Goal: Task Accomplishment & Management: Manage account settings

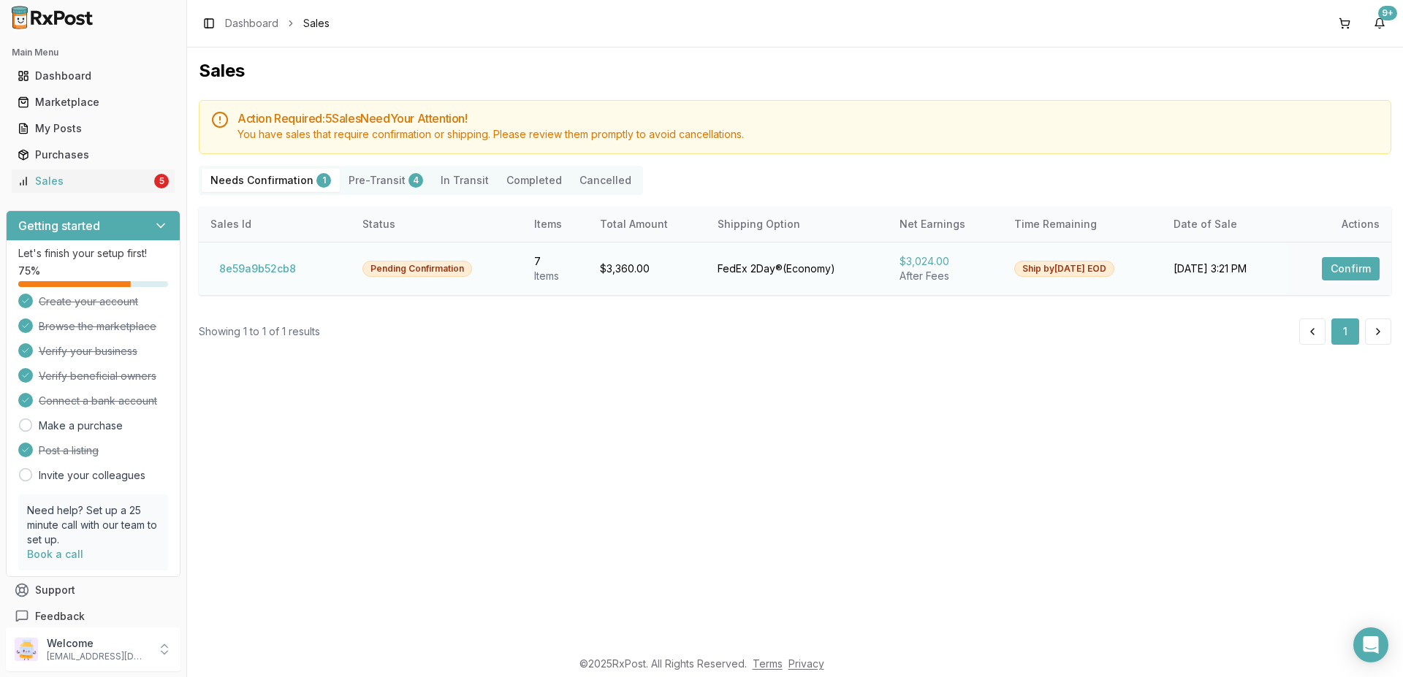
click at [1356, 266] on button "Confirm" at bounding box center [1351, 268] width 58 height 23
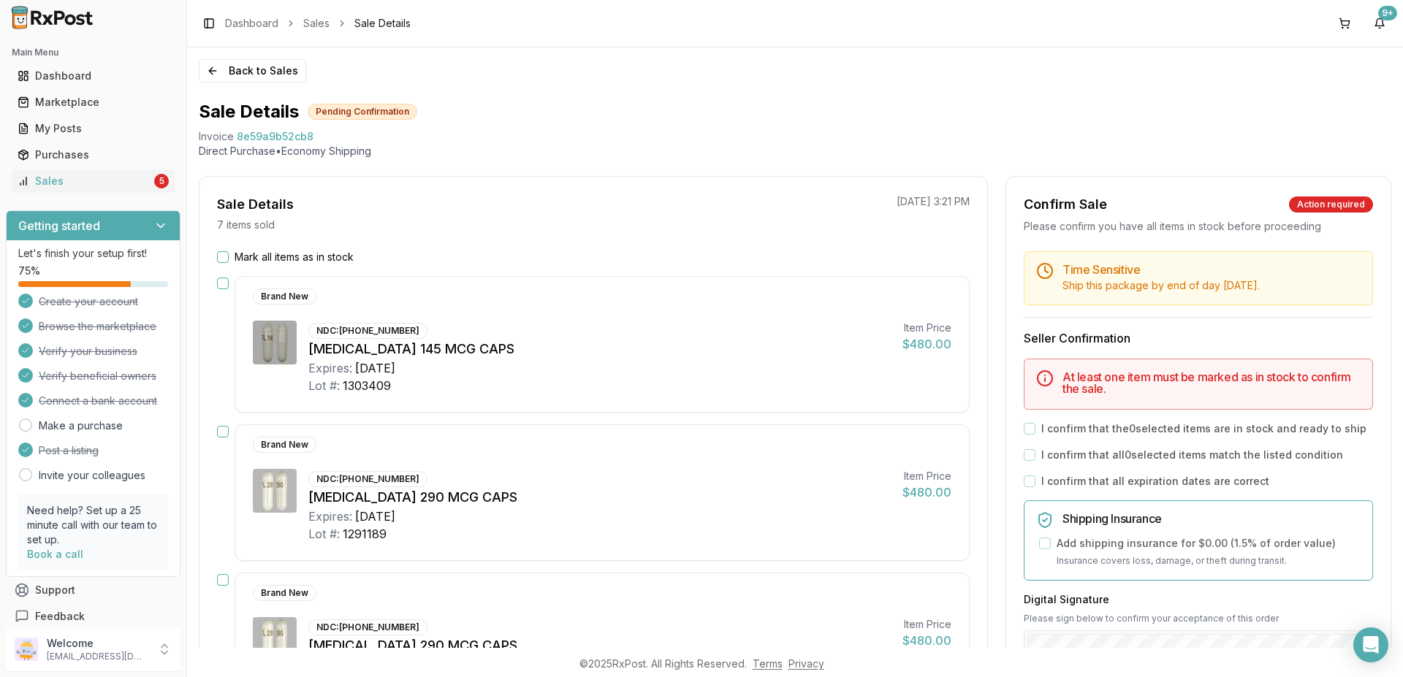
scroll to position [175, 0]
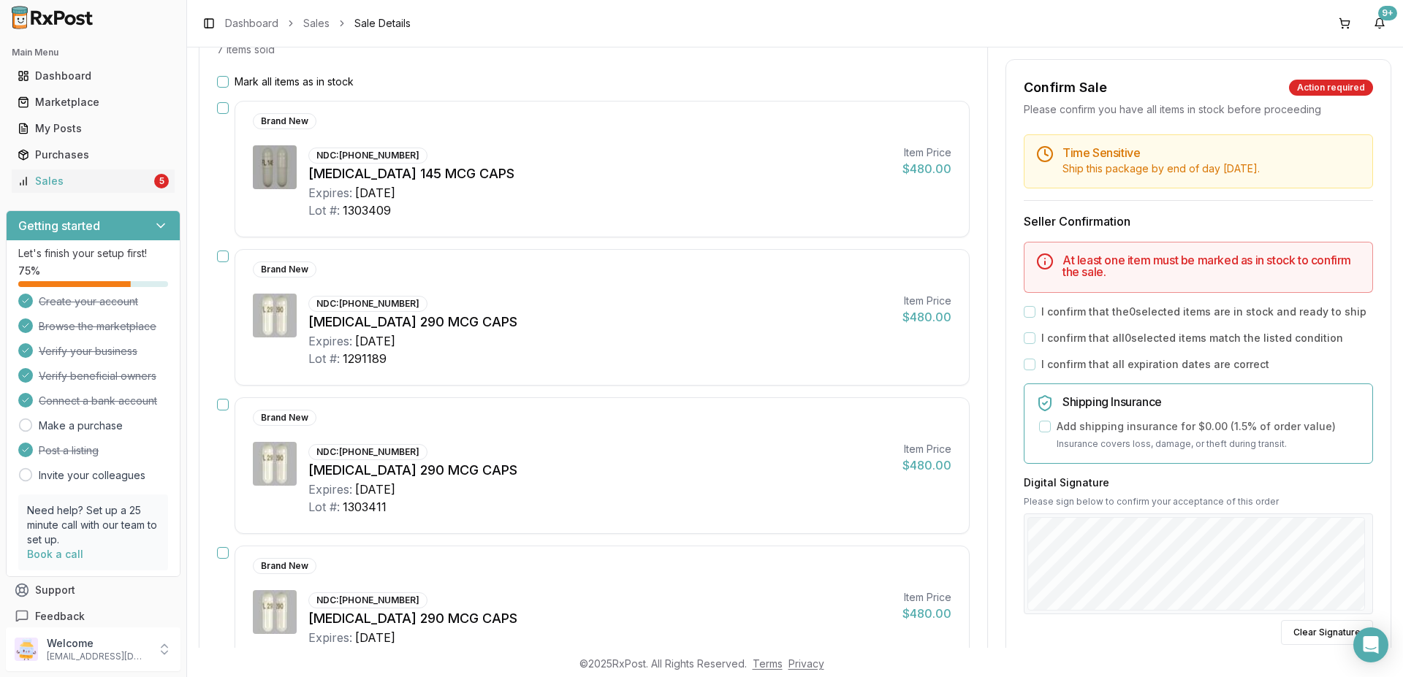
click at [227, 109] on button "button" at bounding box center [223, 108] width 12 height 12
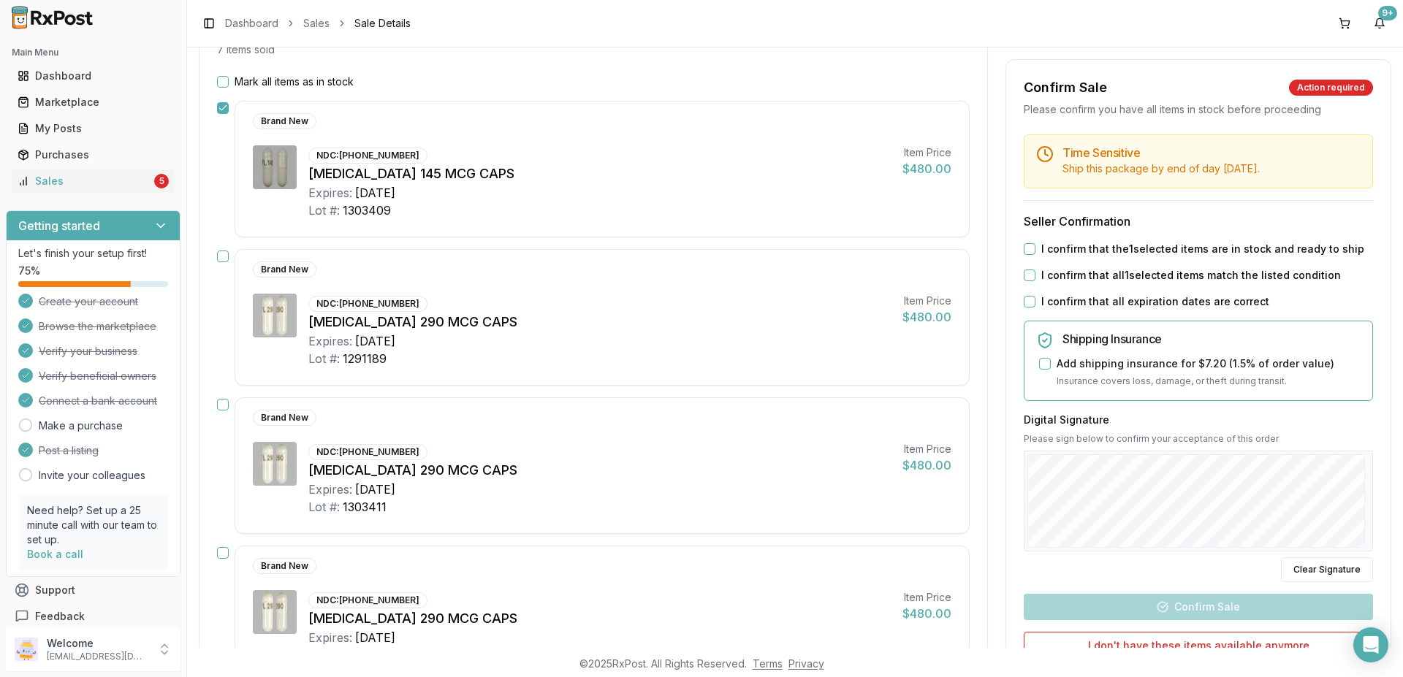
click at [224, 258] on button "button" at bounding box center [223, 257] width 12 height 12
click at [219, 408] on button "button" at bounding box center [223, 405] width 12 height 12
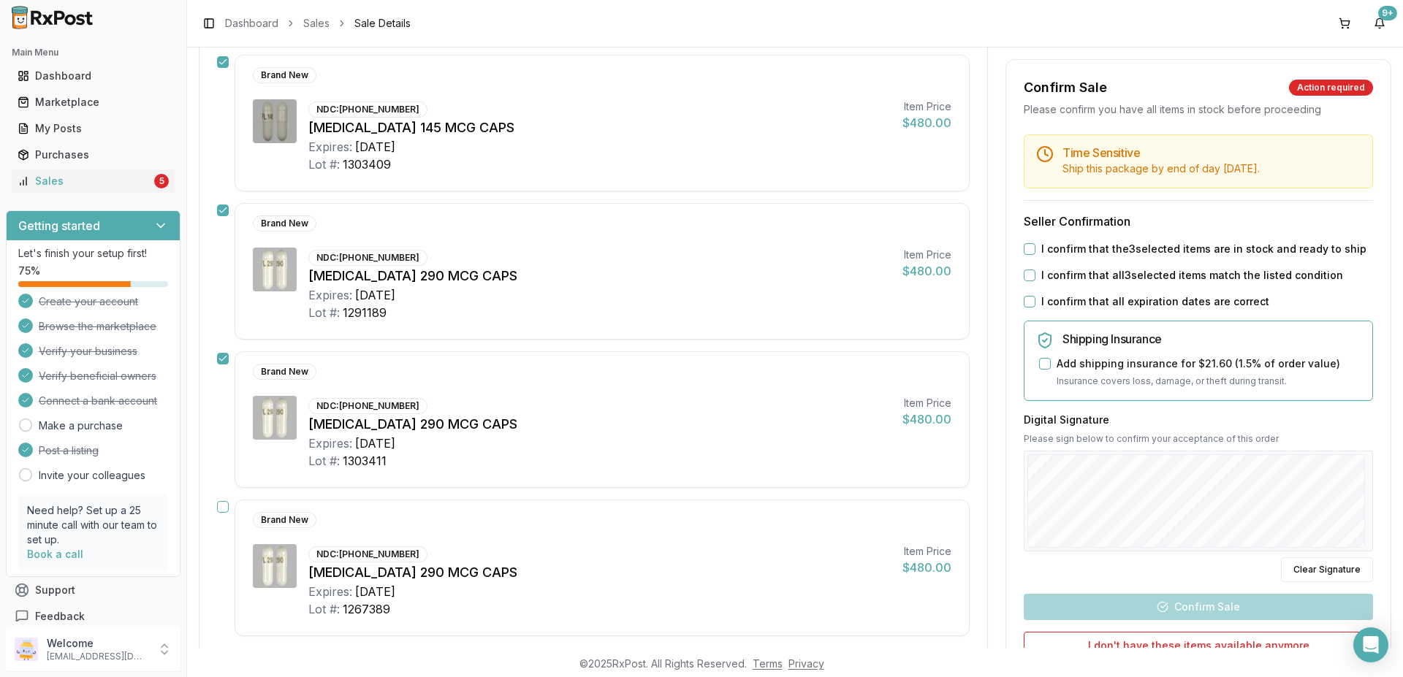
scroll to position [263, 0]
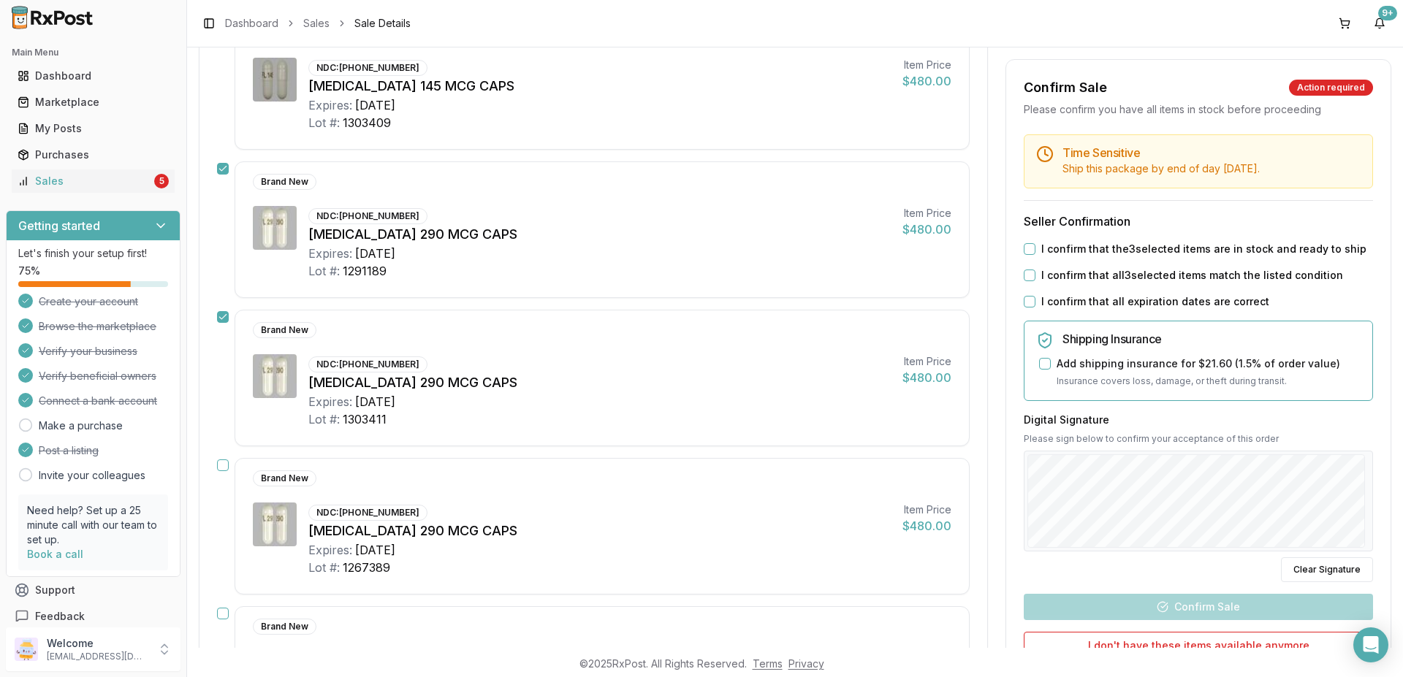
click at [224, 468] on button "button" at bounding box center [223, 466] width 12 height 12
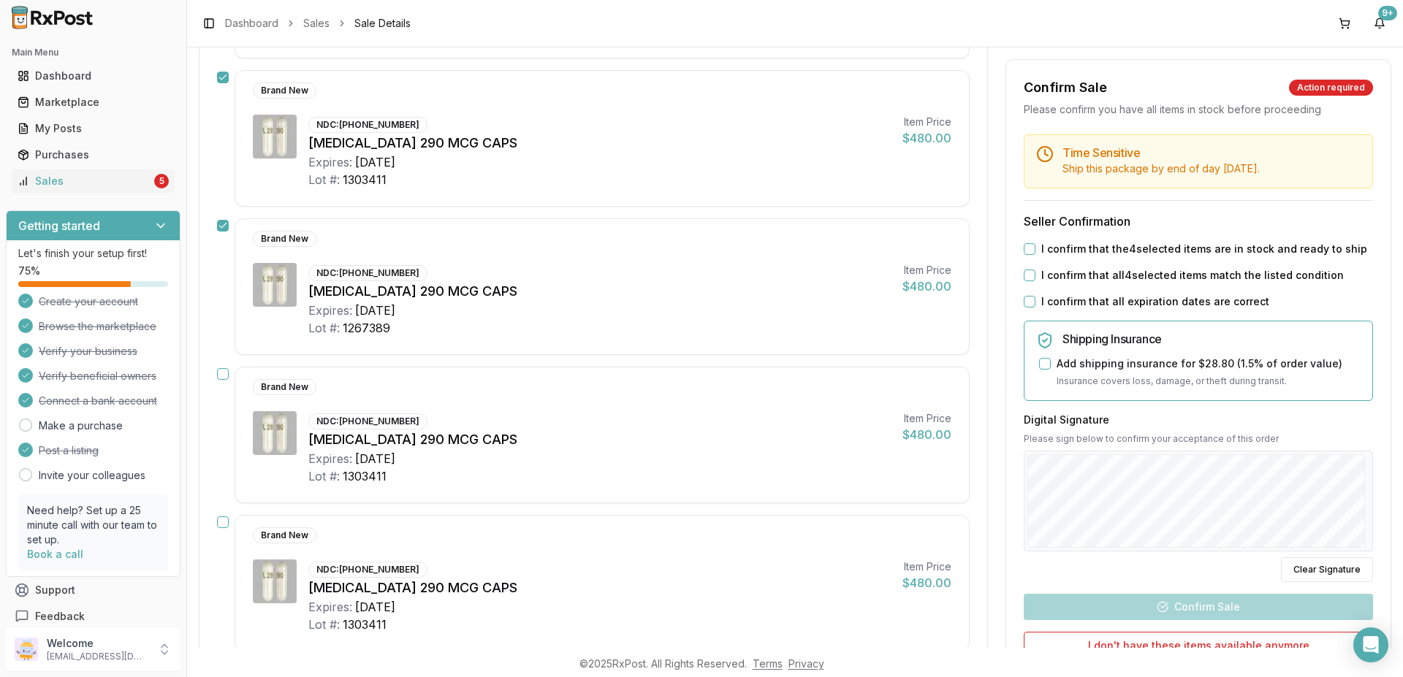
scroll to position [526, 0]
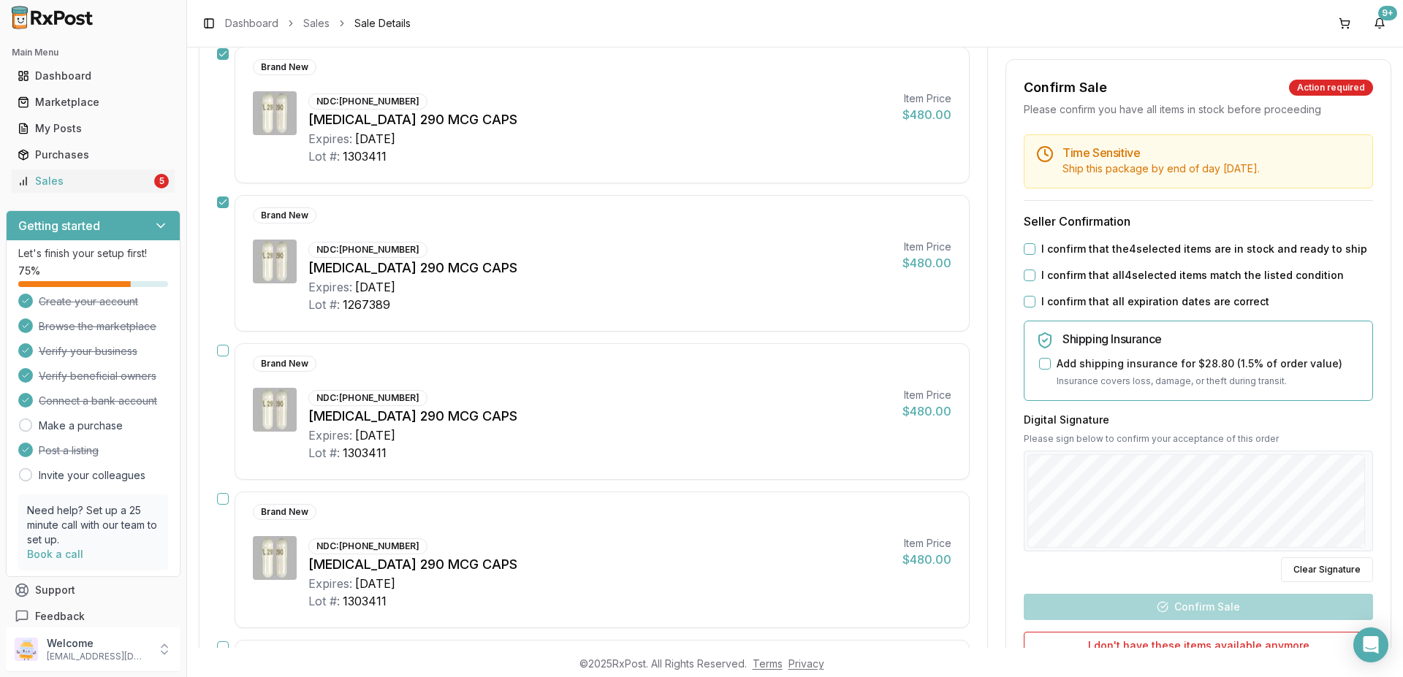
click at [224, 353] on button "button" at bounding box center [223, 351] width 12 height 12
click at [224, 498] on button "button" at bounding box center [223, 499] width 12 height 12
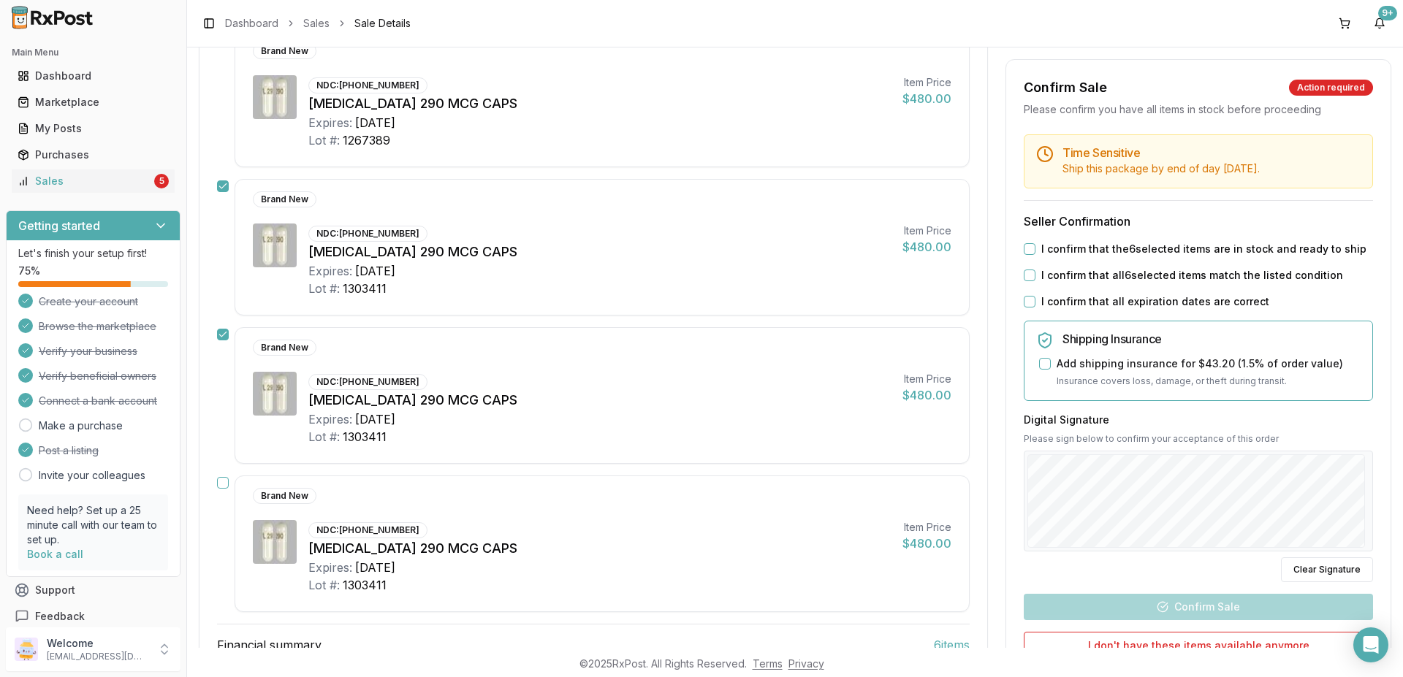
scroll to position [789, 0]
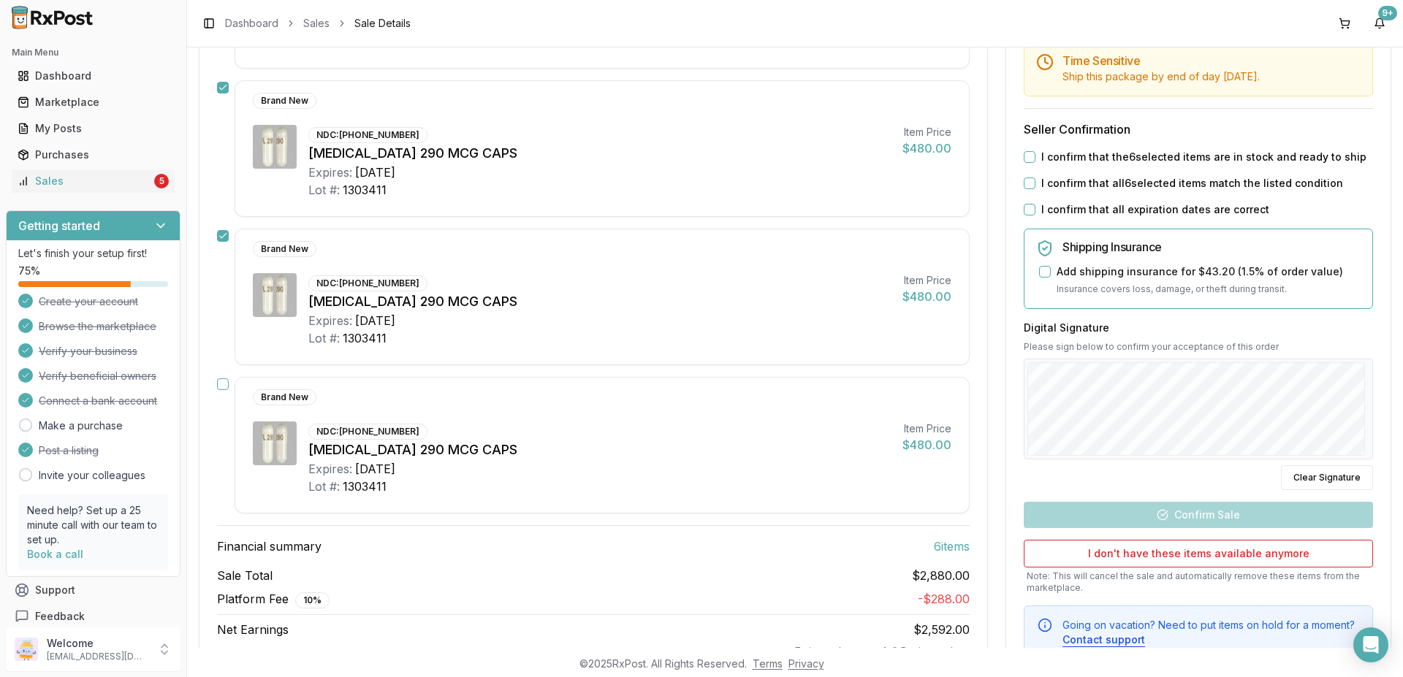
click at [225, 385] on button "button" at bounding box center [223, 385] width 12 height 12
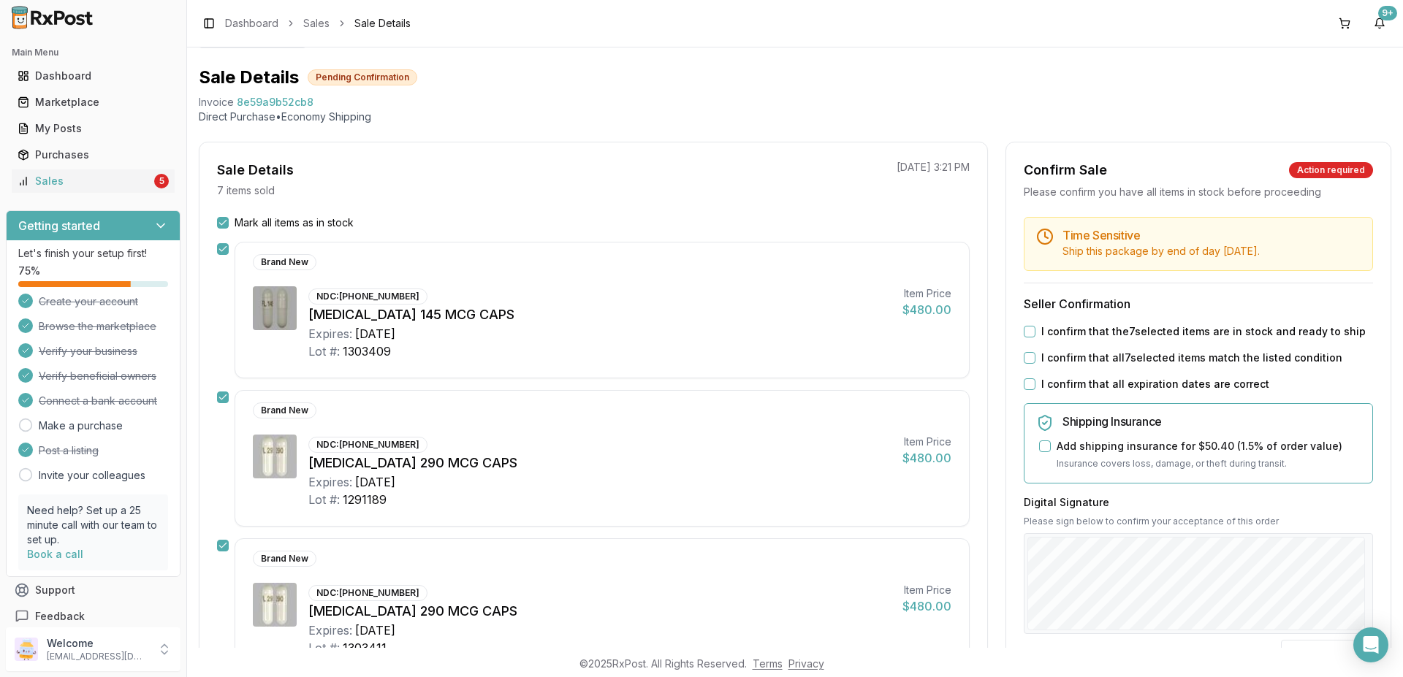
scroll to position [0, 0]
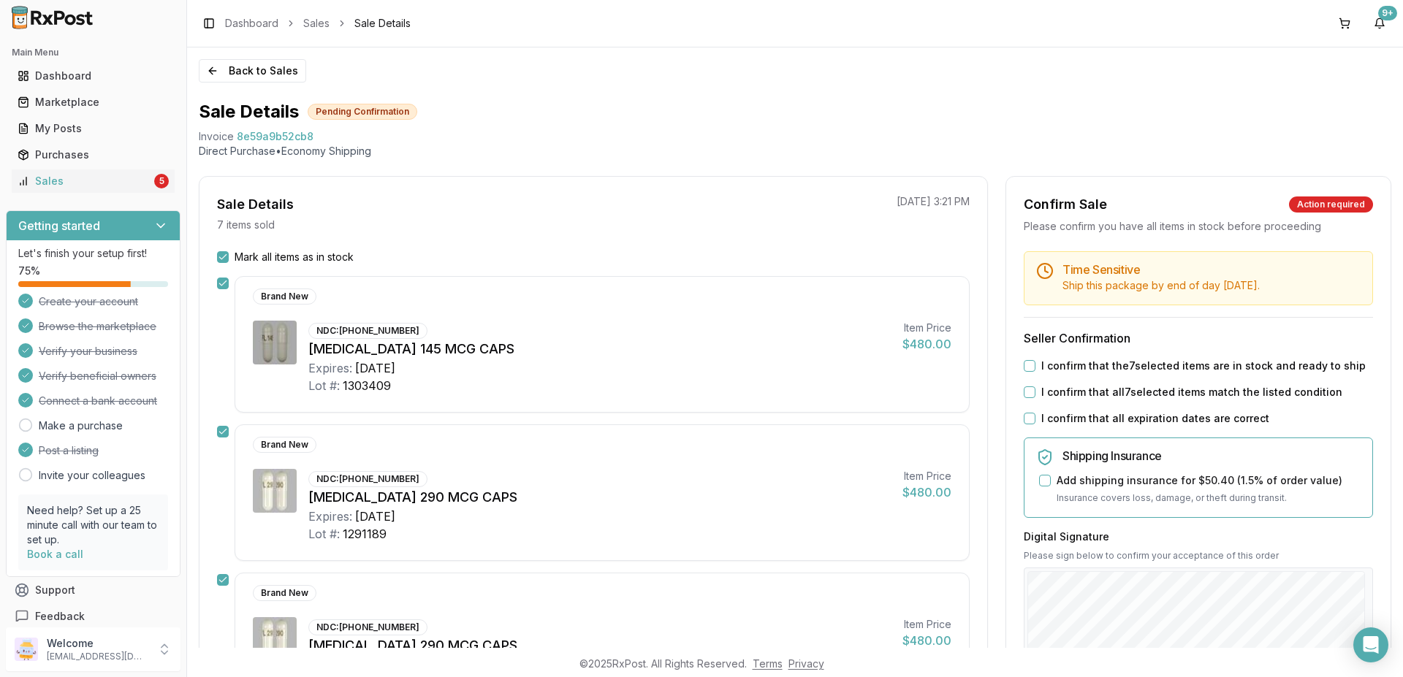
drag, startPoint x: 1019, startPoint y: 366, endPoint x: 1021, endPoint y: 378, distance: 11.8
click at [1024, 367] on button "I confirm that the 7 selected items are in stock and ready to ship" at bounding box center [1030, 366] width 12 height 12
click at [1024, 390] on button "I confirm that all 7 selected items match the listed condition" at bounding box center [1030, 393] width 12 height 12
click at [1024, 417] on button "I confirm that all expiration dates are correct" at bounding box center [1030, 419] width 12 height 12
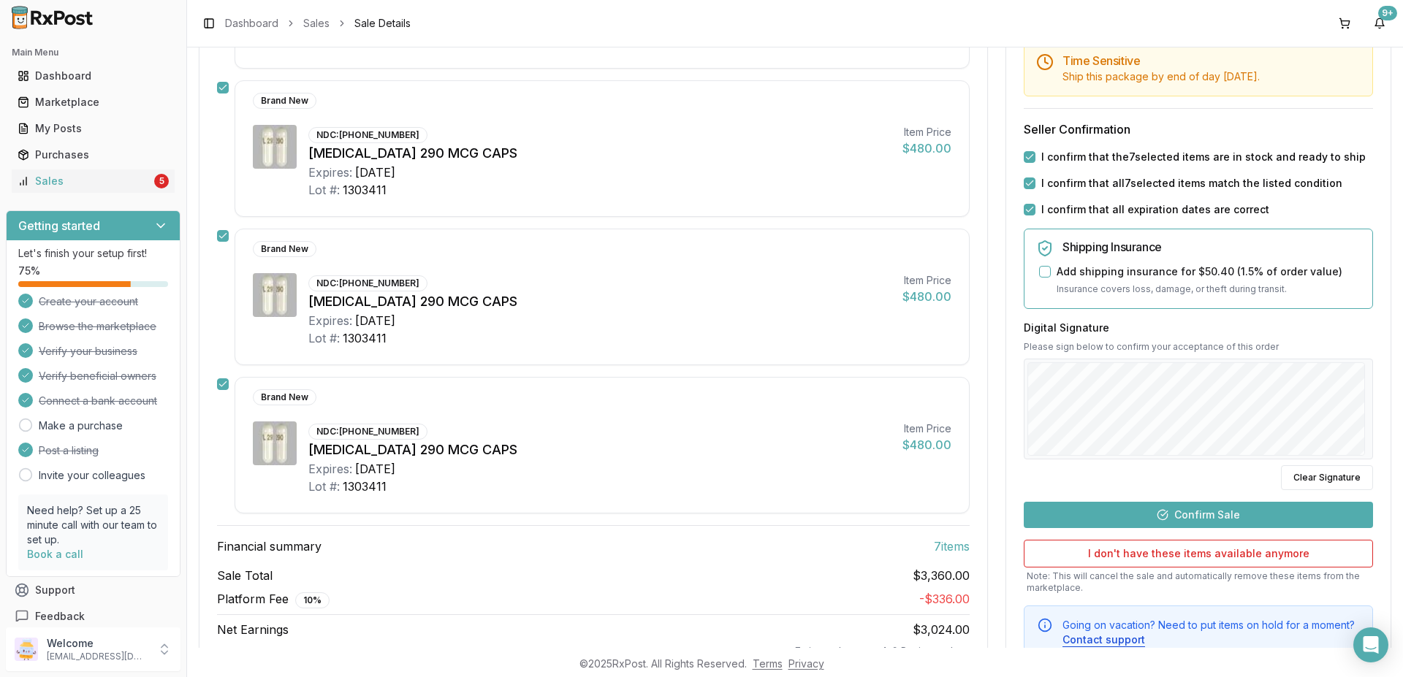
scroll to position [839, 0]
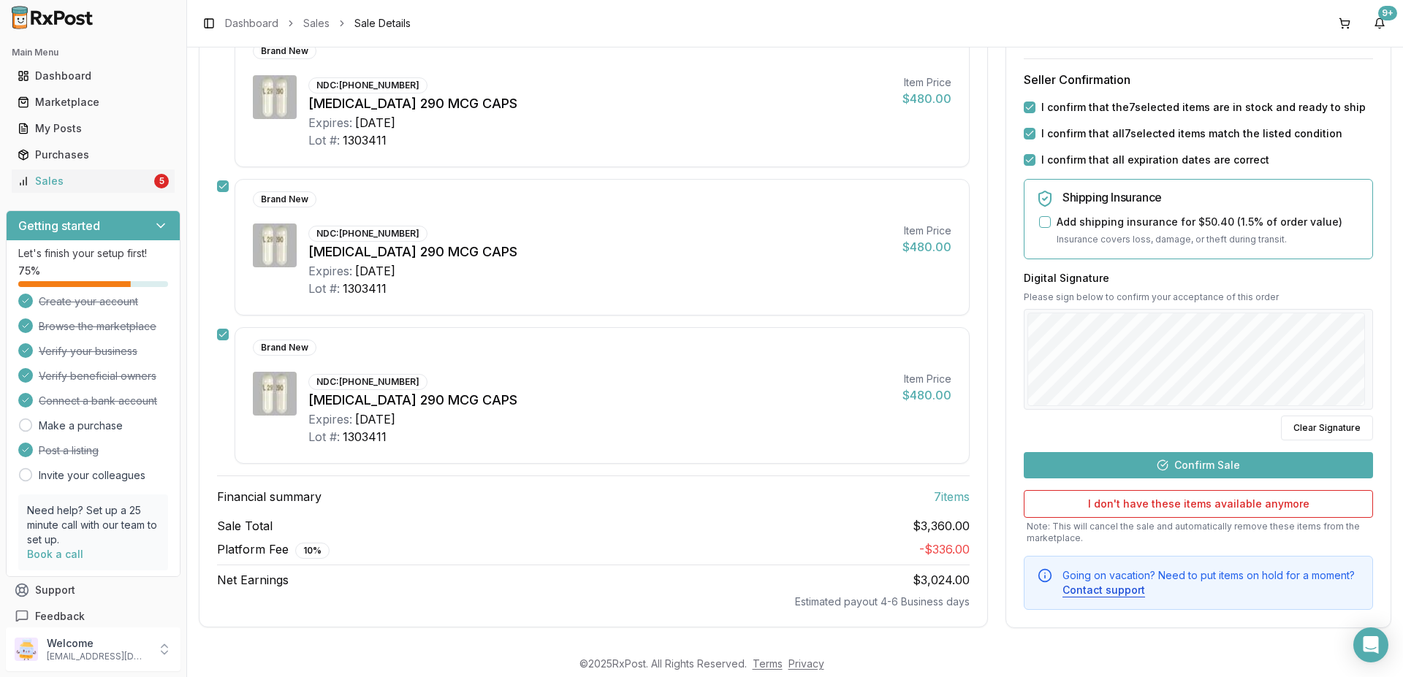
click at [1193, 463] on button "Confirm Sale" at bounding box center [1198, 465] width 349 height 26
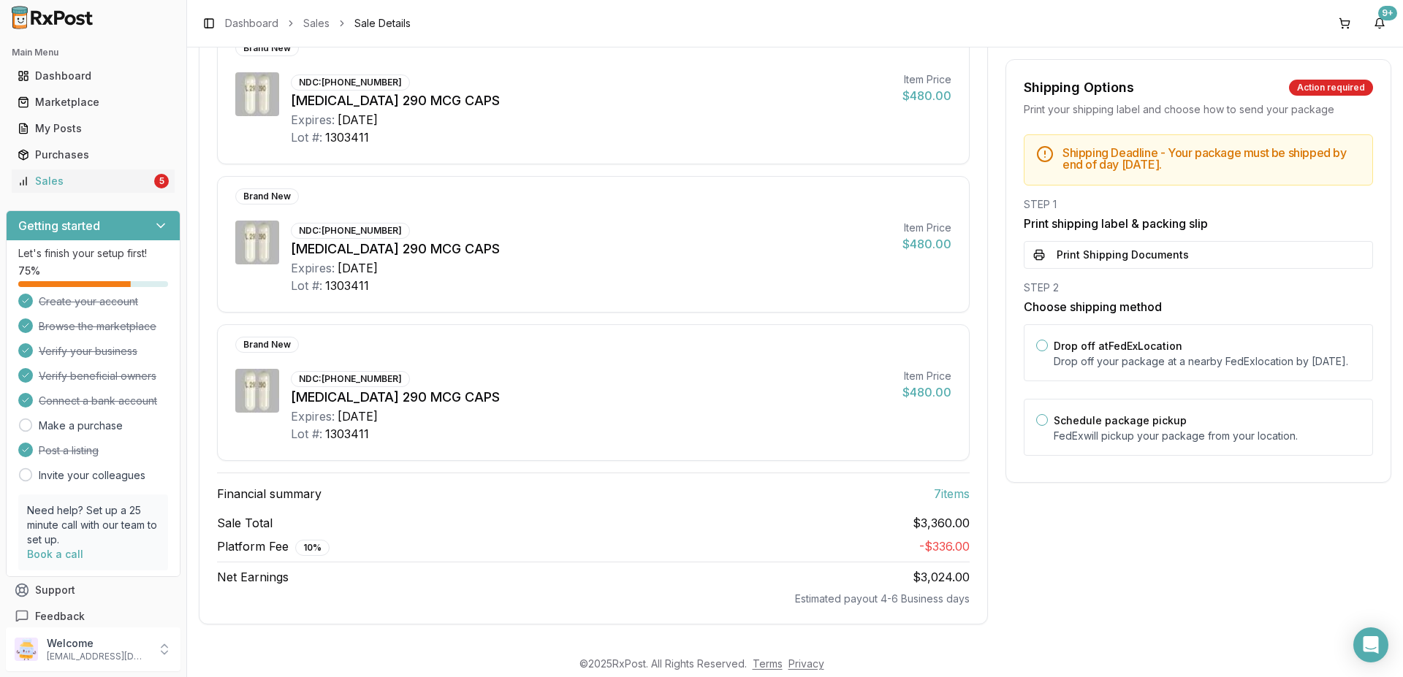
scroll to position [813, 0]
click at [1149, 252] on button "Print Shipping Documents" at bounding box center [1198, 255] width 349 height 28
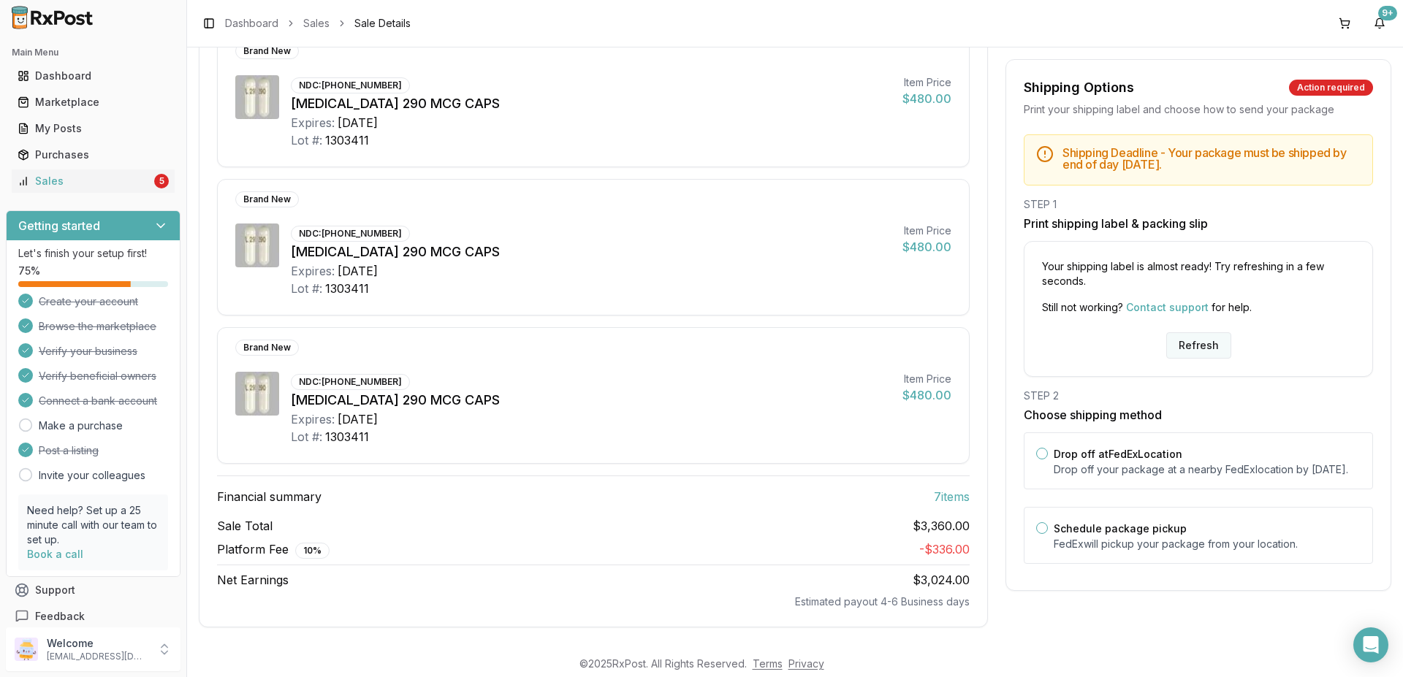
click at [1189, 346] on button "Refresh" at bounding box center [1198, 346] width 65 height 26
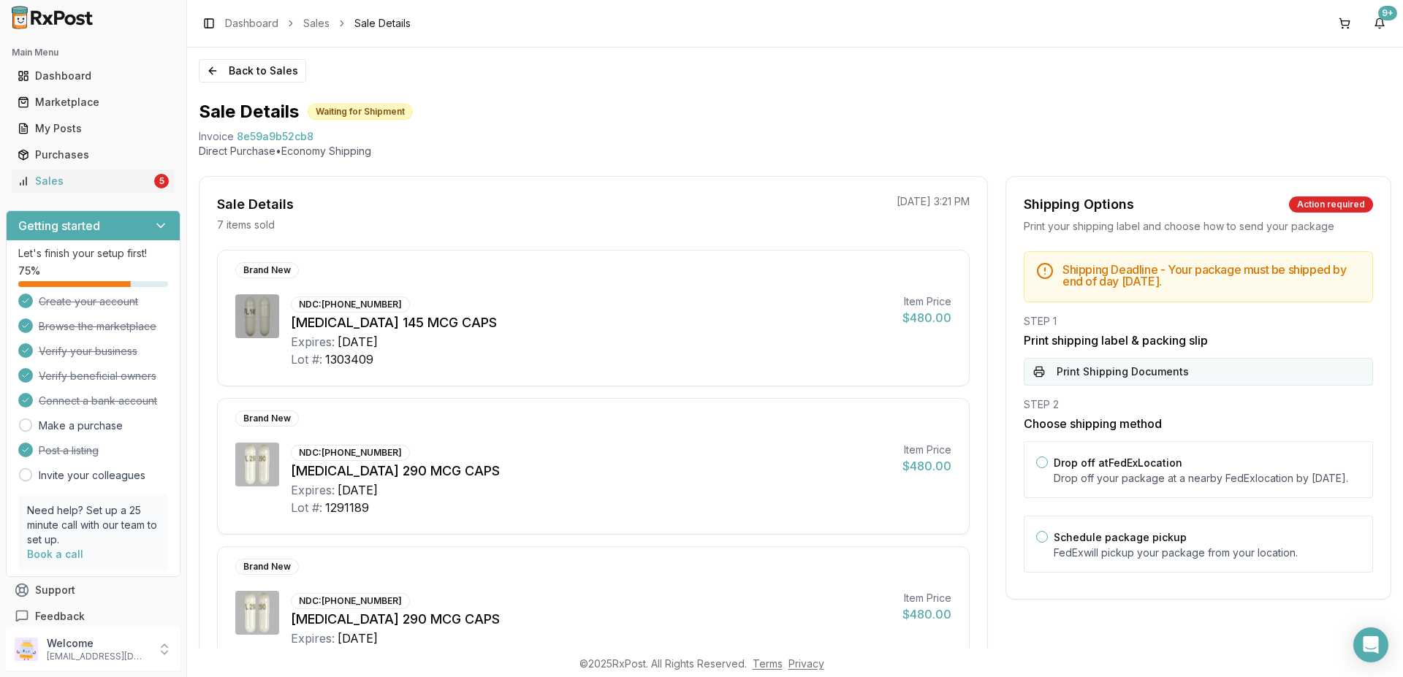
click at [1118, 371] on button "Print Shipping Documents" at bounding box center [1198, 372] width 349 height 28
